Goal: Task Accomplishment & Management: Use online tool/utility

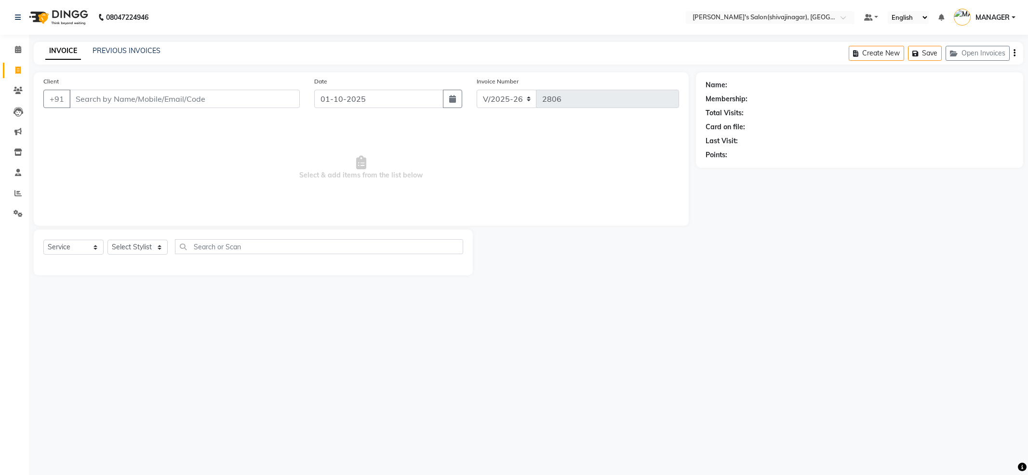
select select "4174"
select select "service"
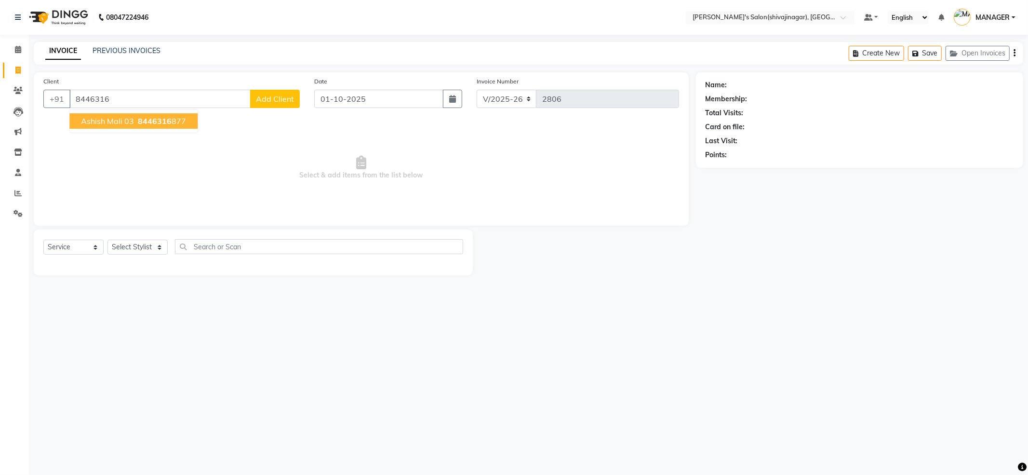
click at [147, 117] on span "8446316" at bounding box center [155, 121] width 34 height 10
type input "8446316877"
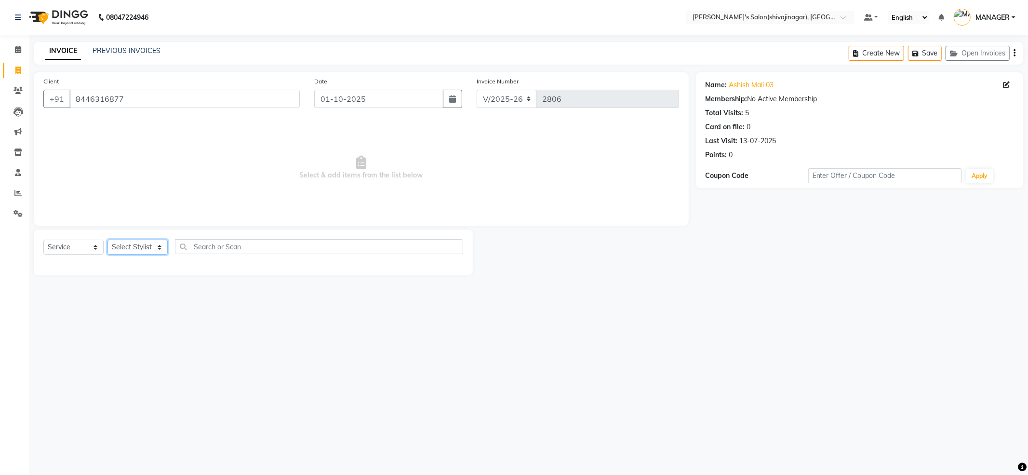
click at [143, 247] on select "Select Stylist [PERSON_NAME] MANAGER MISS STAFF MONG'Z. [PERSON_NAME] [PERSON_N…" at bounding box center [137, 246] width 60 height 15
select select "82728"
click at [107, 239] on select "Select Stylist [PERSON_NAME] MANAGER MISS STAFF MONG'Z. [PERSON_NAME] [PERSON_N…" at bounding box center [137, 246] width 60 height 15
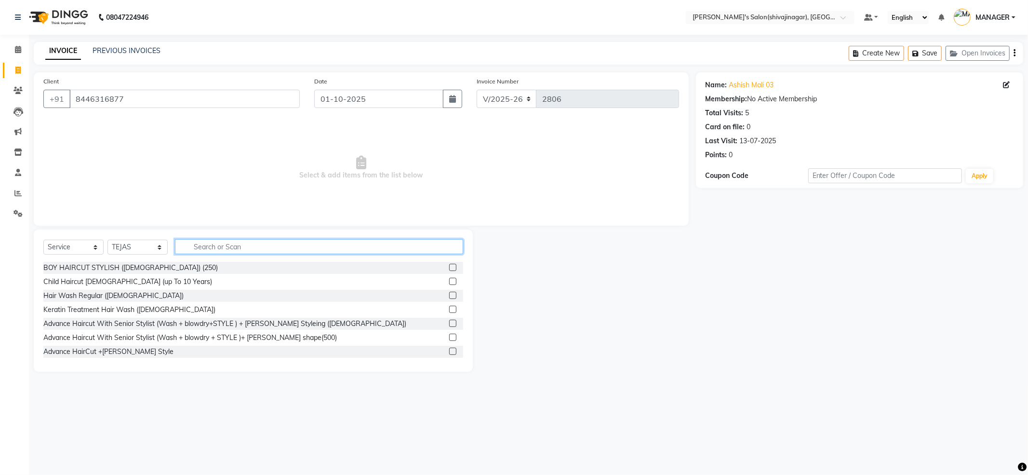
drag, startPoint x: 226, startPoint y: 250, endPoint x: 259, endPoint y: 316, distance: 74.1
click at [226, 251] on input "text" at bounding box center [319, 246] width 288 height 15
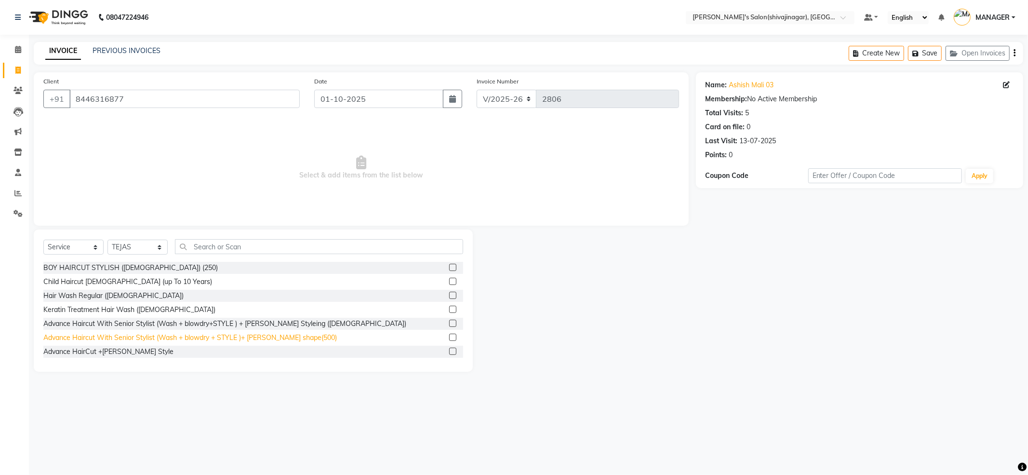
click at [261, 338] on div "Advance Haircut With Senior Stylist (Wash + blowdry + STYLE )+ [PERSON_NAME] sh…" at bounding box center [189, 337] width 293 height 10
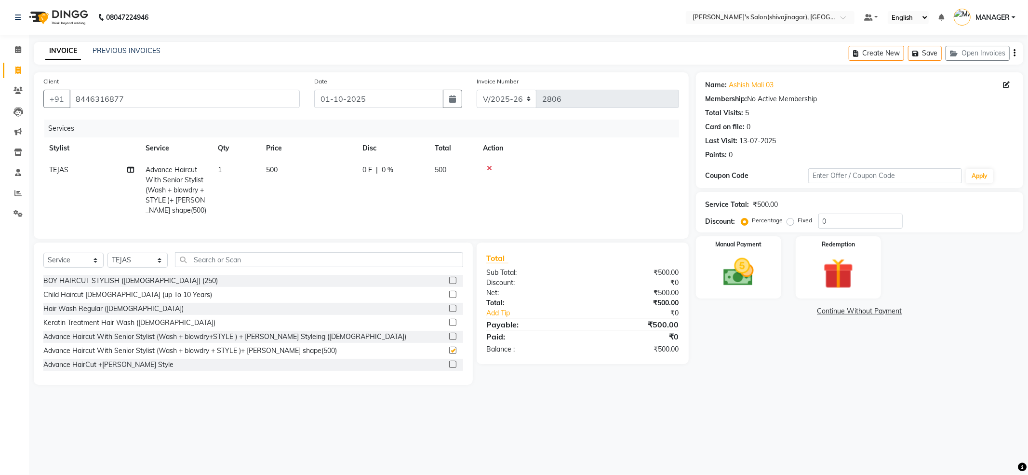
checkbox input "false"
click at [754, 257] on img at bounding box center [739, 272] width 52 height 37
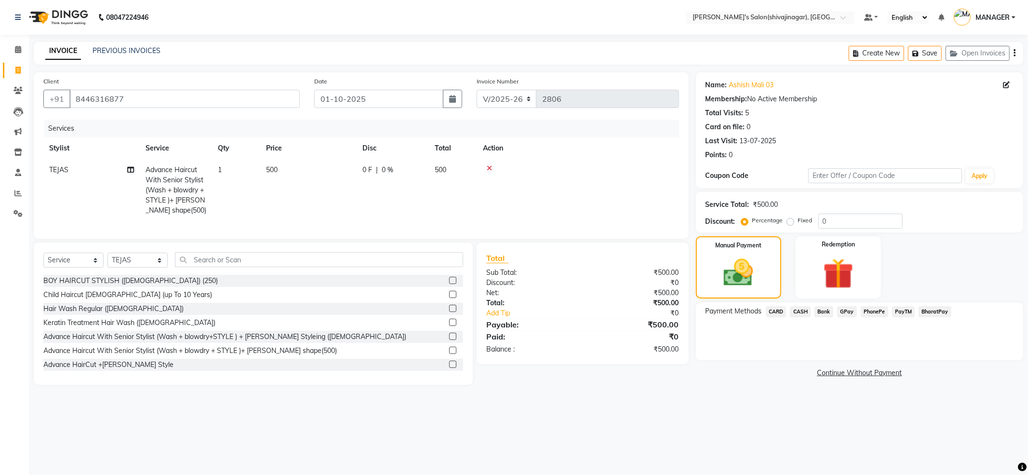
click at [905, 307] on span "PayTM" at bounding box center [903, 311] width 23 height 11
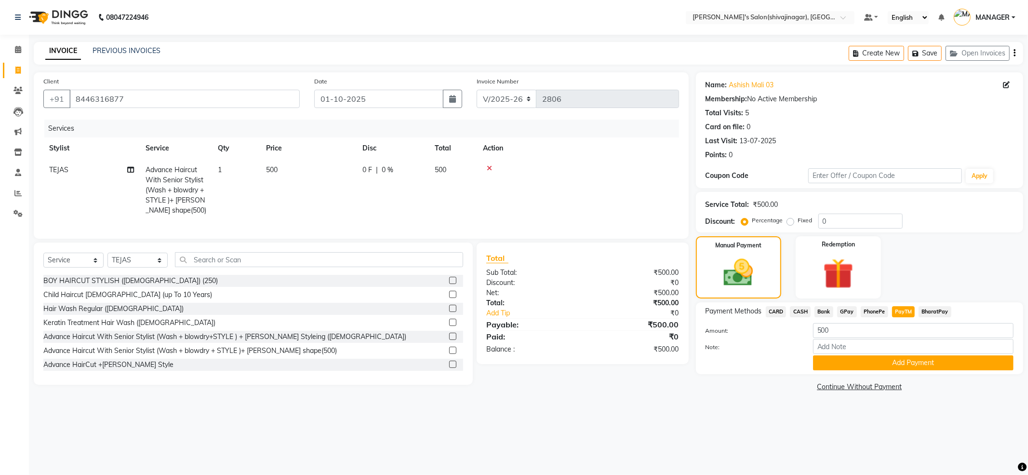
click at [794, 312] on span "CASH" at bounding box center [800, 311] width 21 height 11
click at [887, 361] on button "Add Payment" at bounding box center [913, 362] width 200 height 15
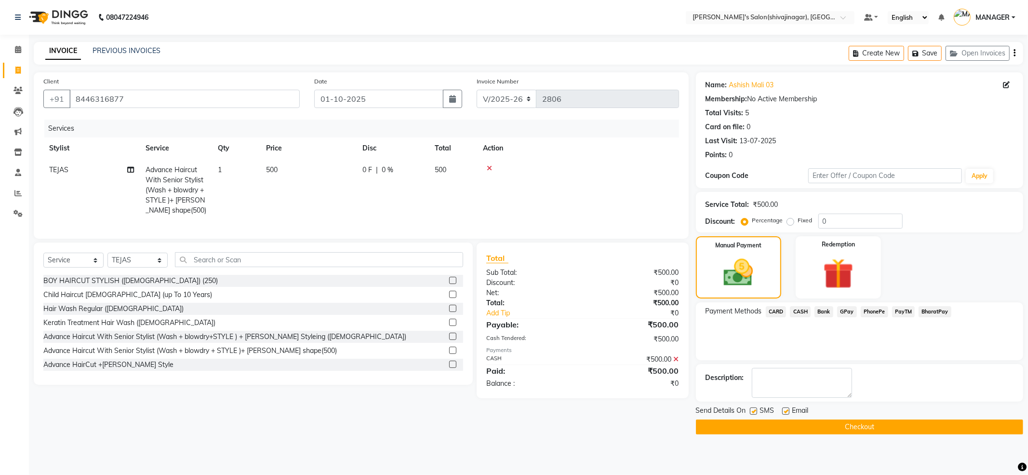
click at [837, 426] on button "Checkout" at bounding box center [859, 426] width 327 height 15
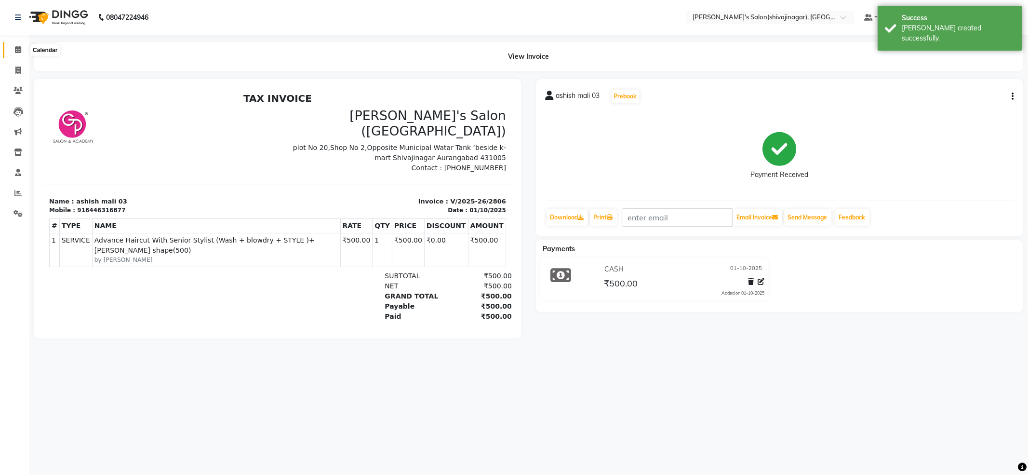
click at [20, 45] on span at bounding box center [18, 49] width 17 height 11
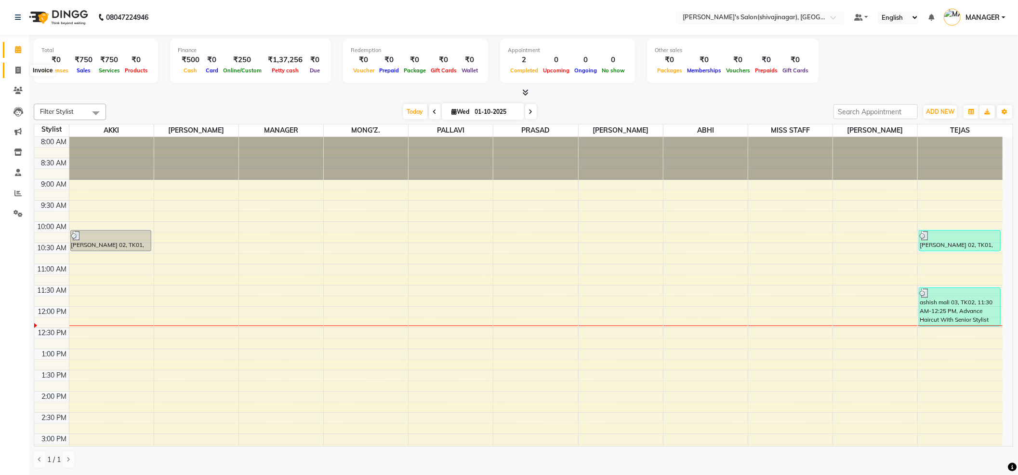
click at [19, 71] on icon at bounding box center [17, 69] width 5 height 7
select select "service"
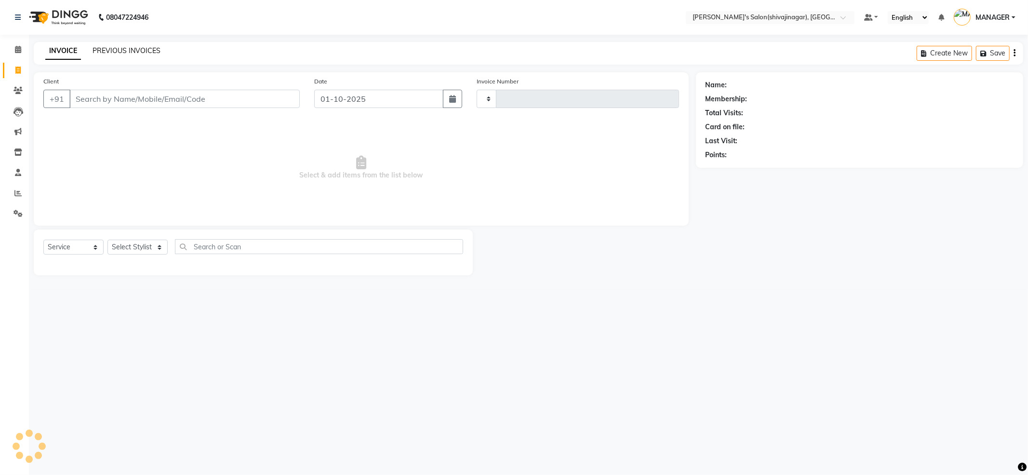
click at [128, 51] on link "PREVIOUS INVOICES" at bounding box center [126, 50] width 68 height 9
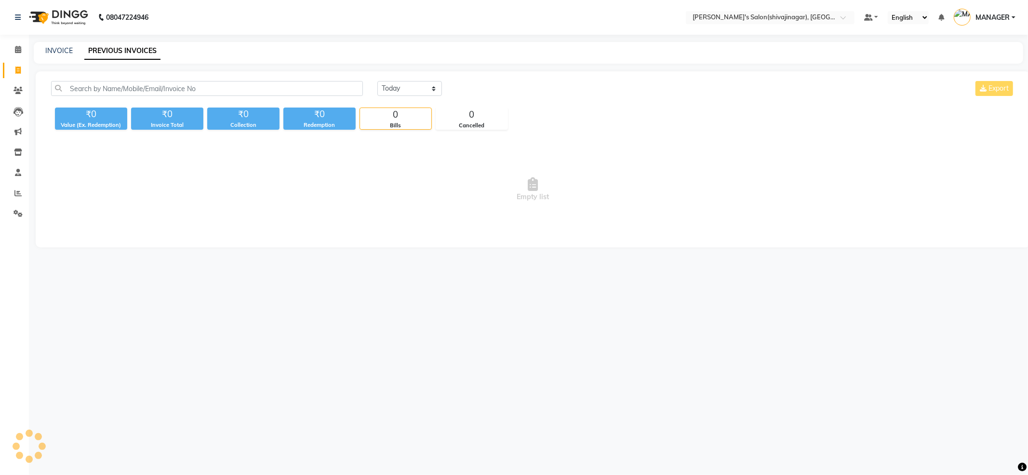
drag, startPoint x: 524, startPoint y: 222, endPoint x: 528, endPoint y: 205, distance: 16.8
click at [526, 212] on span "Empty list" at bounding box center [532, 189] width 963 height 96
click at [528, 205] on span "Empty list" at bounding box center [532, 189] width 963 height 96
click at [528, 204] on span "Empty list" at bounding box center [532, 189] width 963 height 96
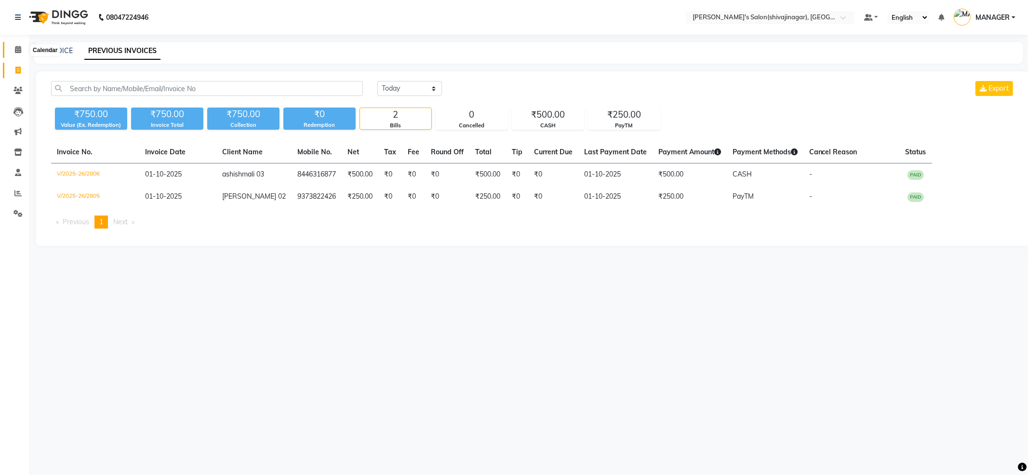
click at [24, 47] on span at bounding box center [18, 49] width 17 height 11
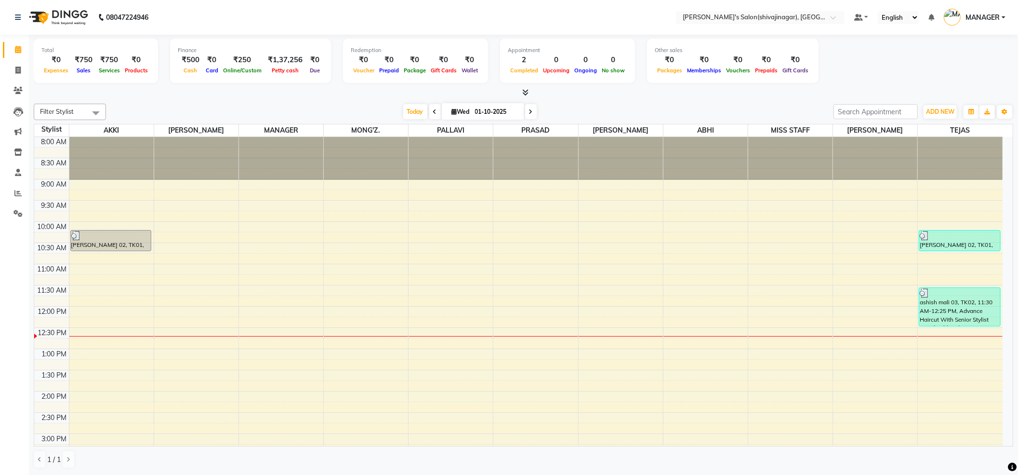
click at [433, 111] on icon at bounding box center [435, 112] width 4 height 6
type input "[DATE]"
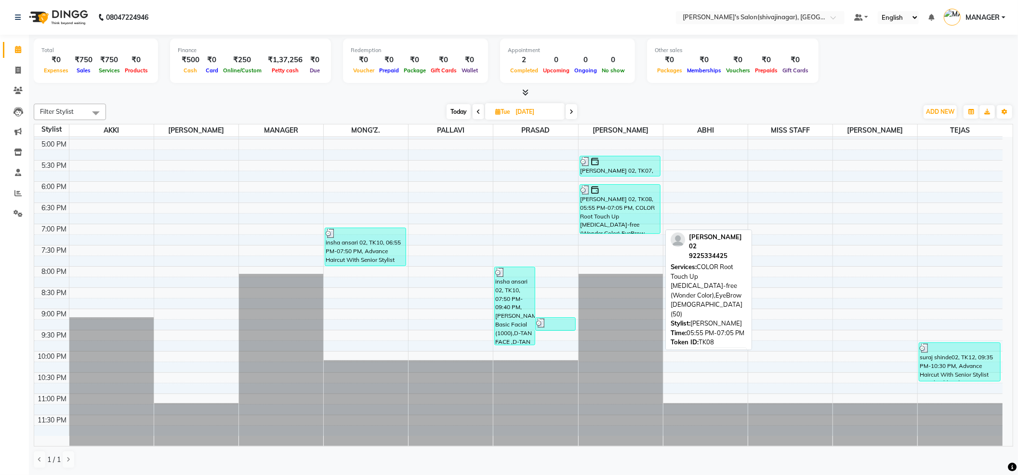
scroll to position [0, 0]
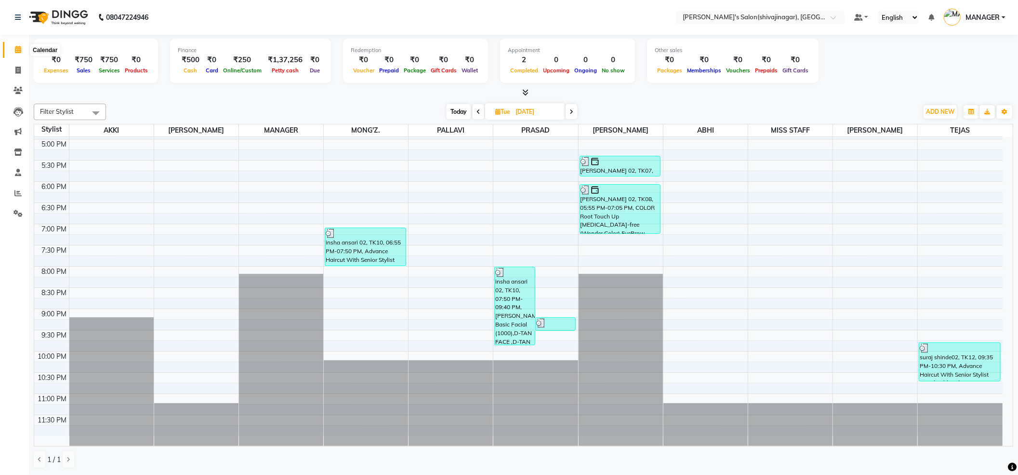
click at [20, 49] on icon at bounding box center [18, 49] width 6 height 7
click at [18, 65] on span at bounding box center [18, 70] width 17 height 11
select select "service"
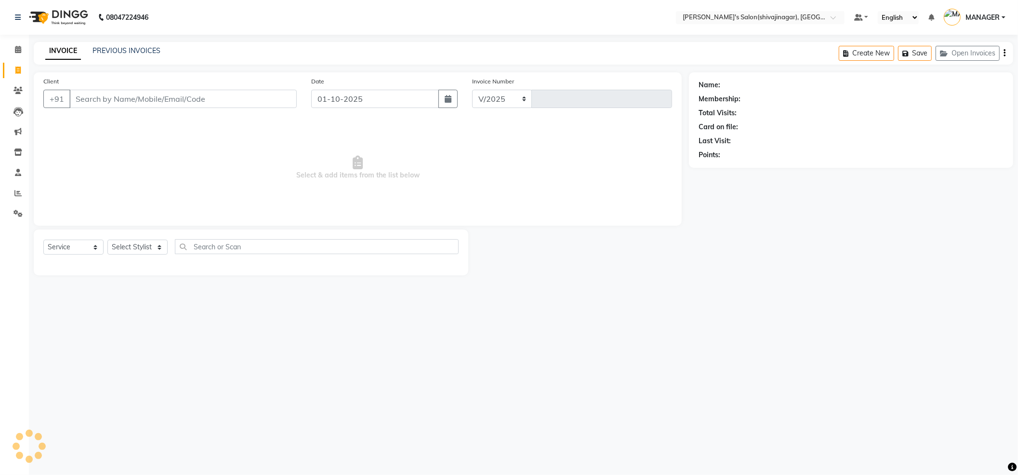
select select "4174"
type input "2807"
